Goal: Task Accomplishment & Management: Complete application form

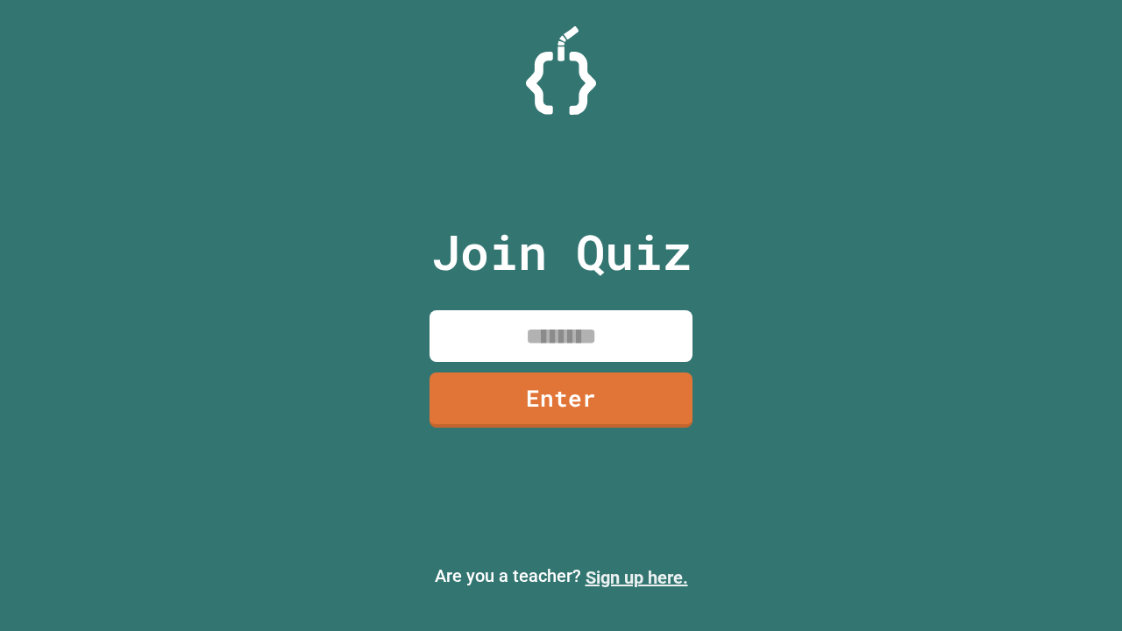
click at [636, 577] on link "Sign up here." at bounding box center [636, 577] width 103 height 21
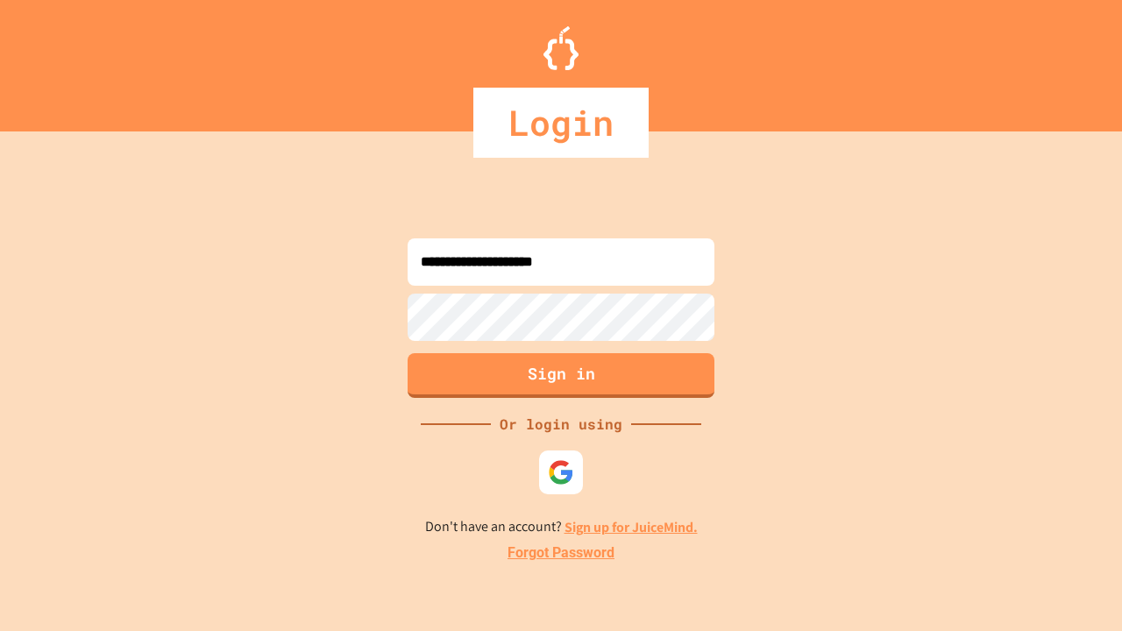
type input "**********"
